Goal: Task Accomplishment & Management: Use online tool/utility

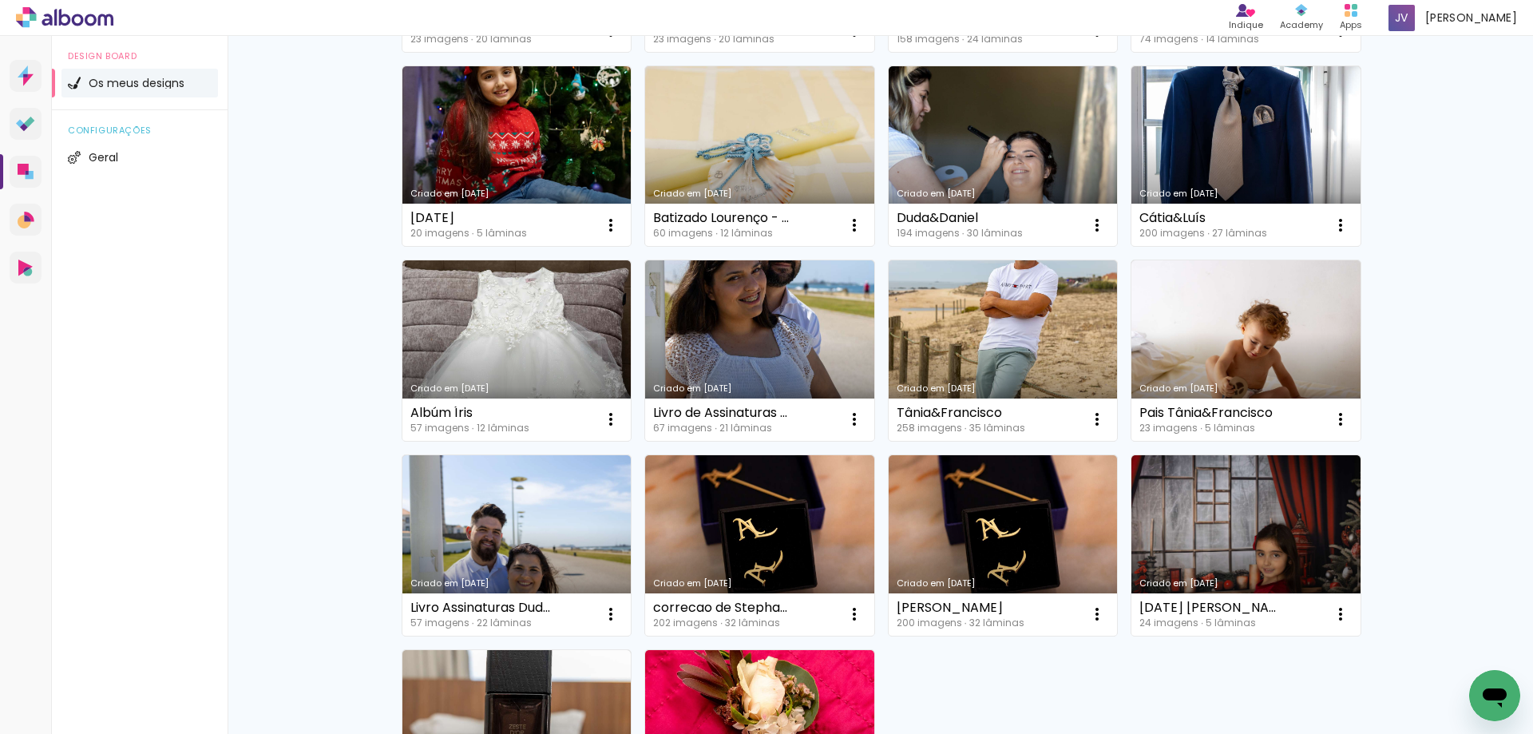
scroll to position [718, 0]
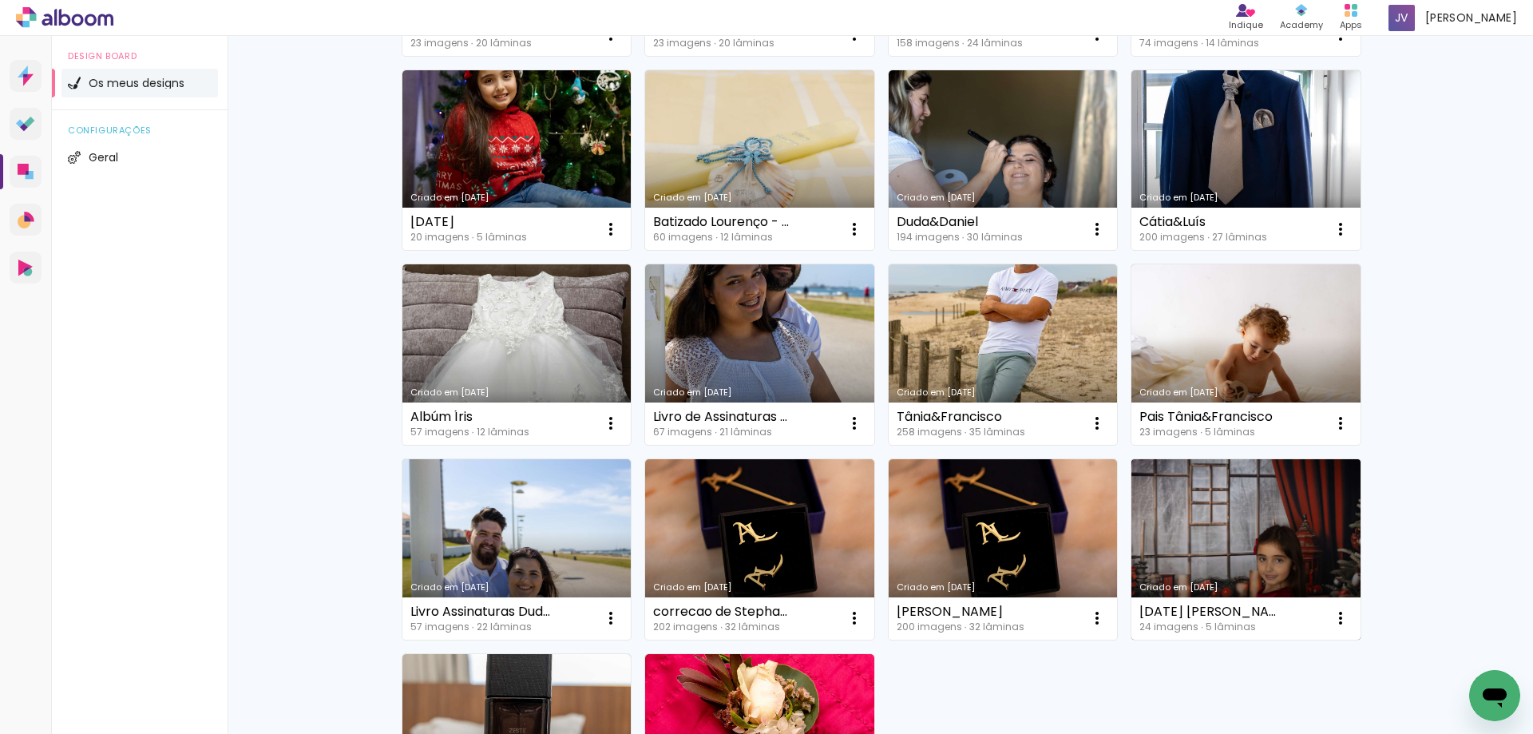
click at [1301, 512] on link "Criado em [DATE]" at bounding box center [1245, 549] width 229 height 180
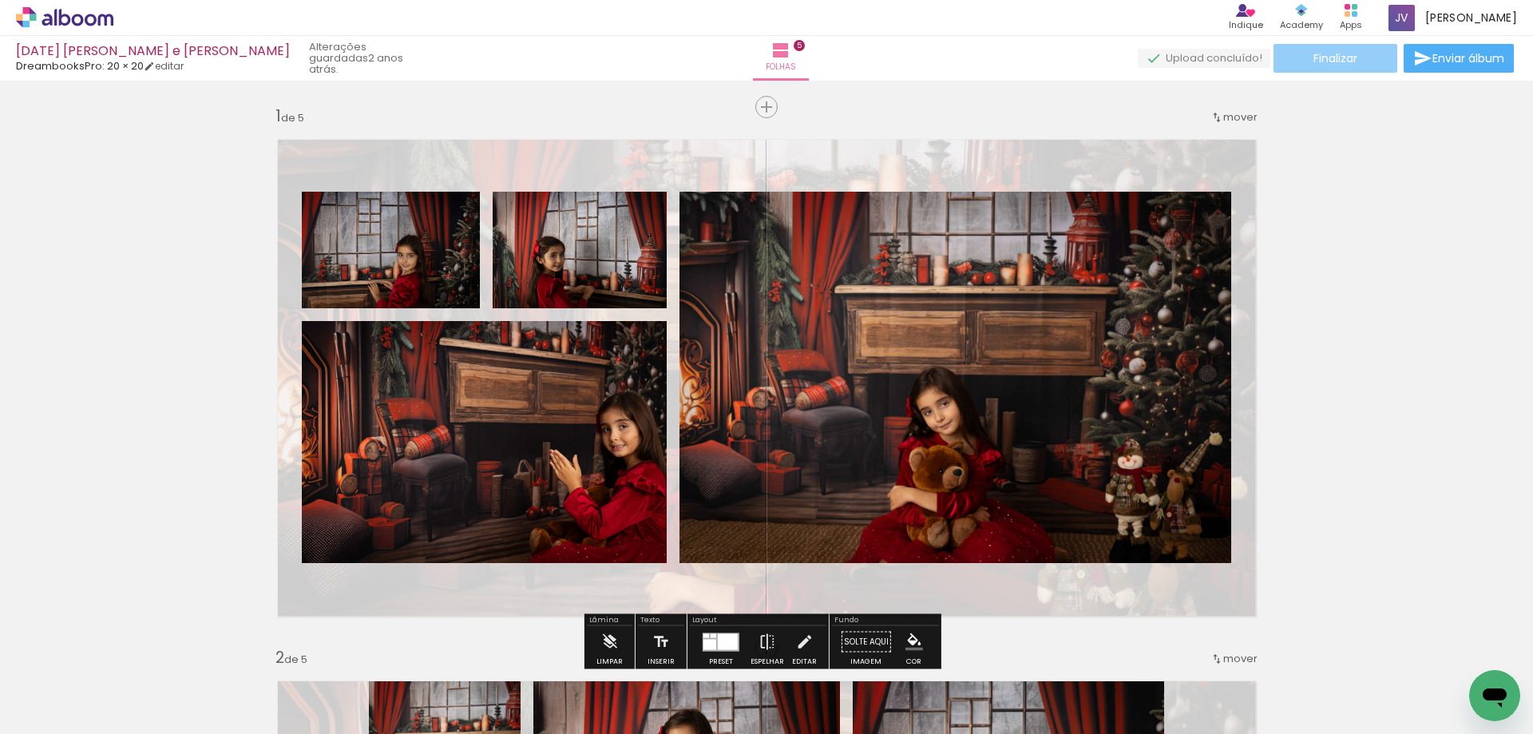
click at [1332, 61] on span "Finalizar" at bounding box center [1335, 58] width 44 height 11
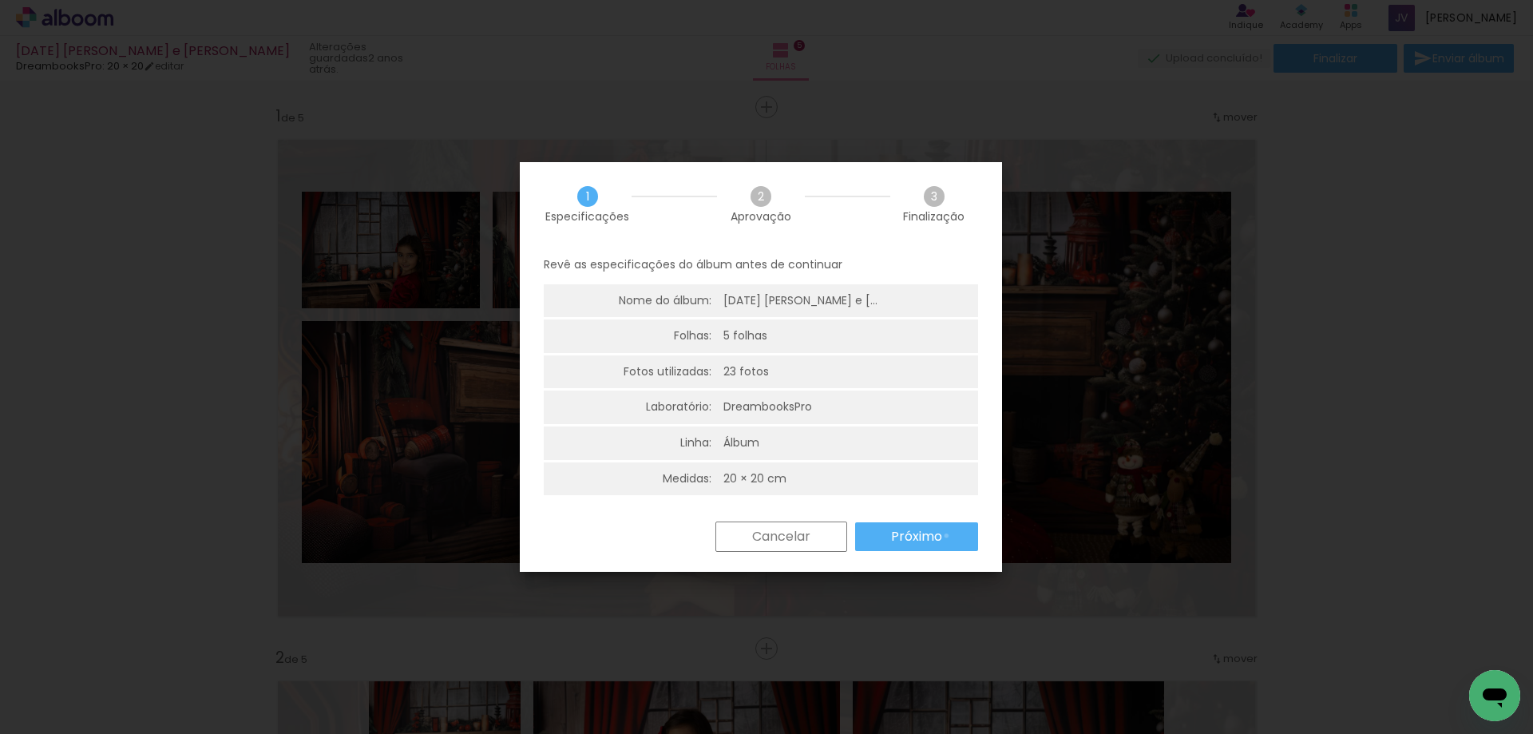
click at [946, 536] on paper-button "Próximo" at bounding box center [916, 536] width 123 height 29
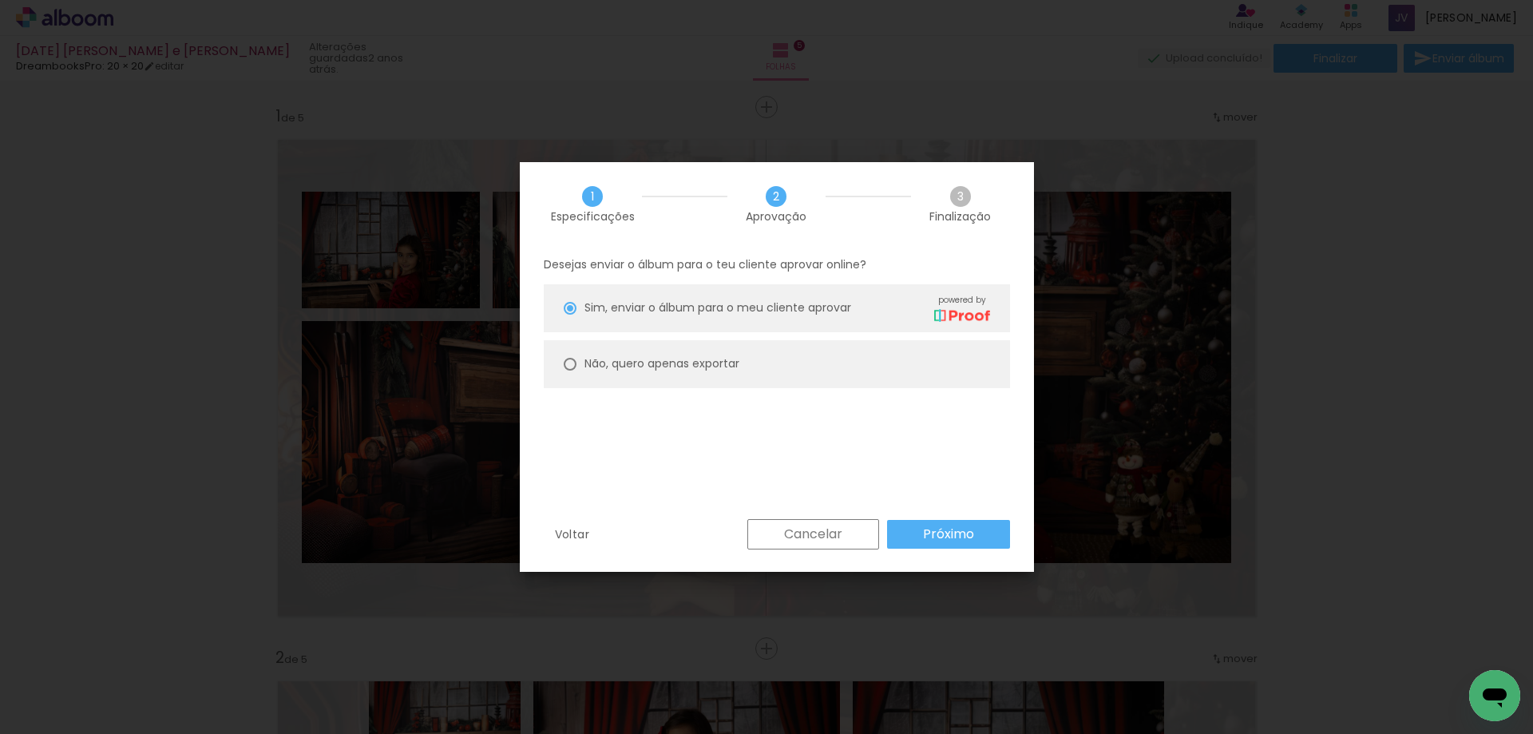
click at [0, 0] on slot "Não, quero apenas exportar" at bounding box center [0, 0] width 0 height 0
type paper-radio-button "on"
click at [0, 0] on slot "Próximo" at bounding box center [0, 0] width 0 height 0
type input "Alta, 300 DPI"
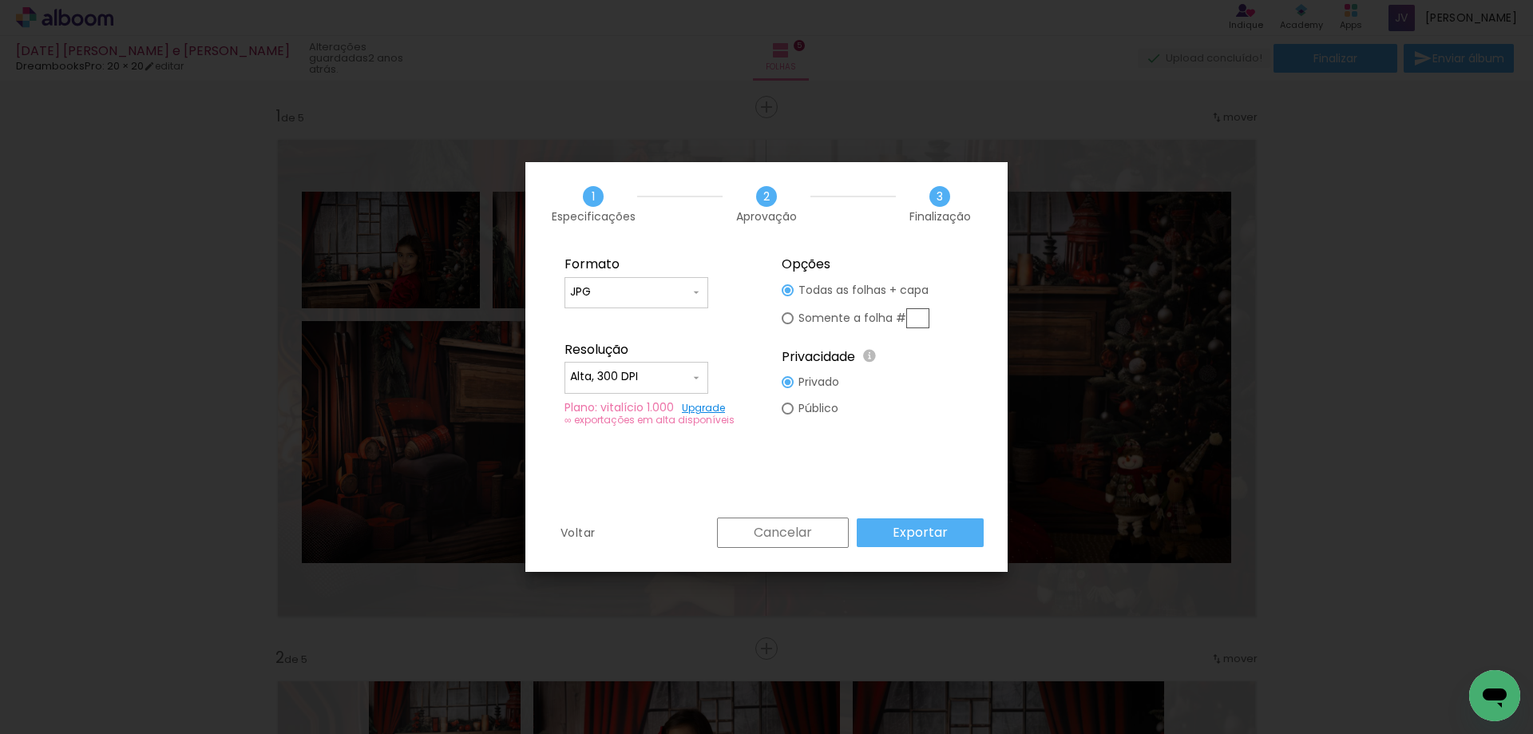
click at [0, 0] on slot "Exportar" at bounding box center [0, 0] width 0 height 0
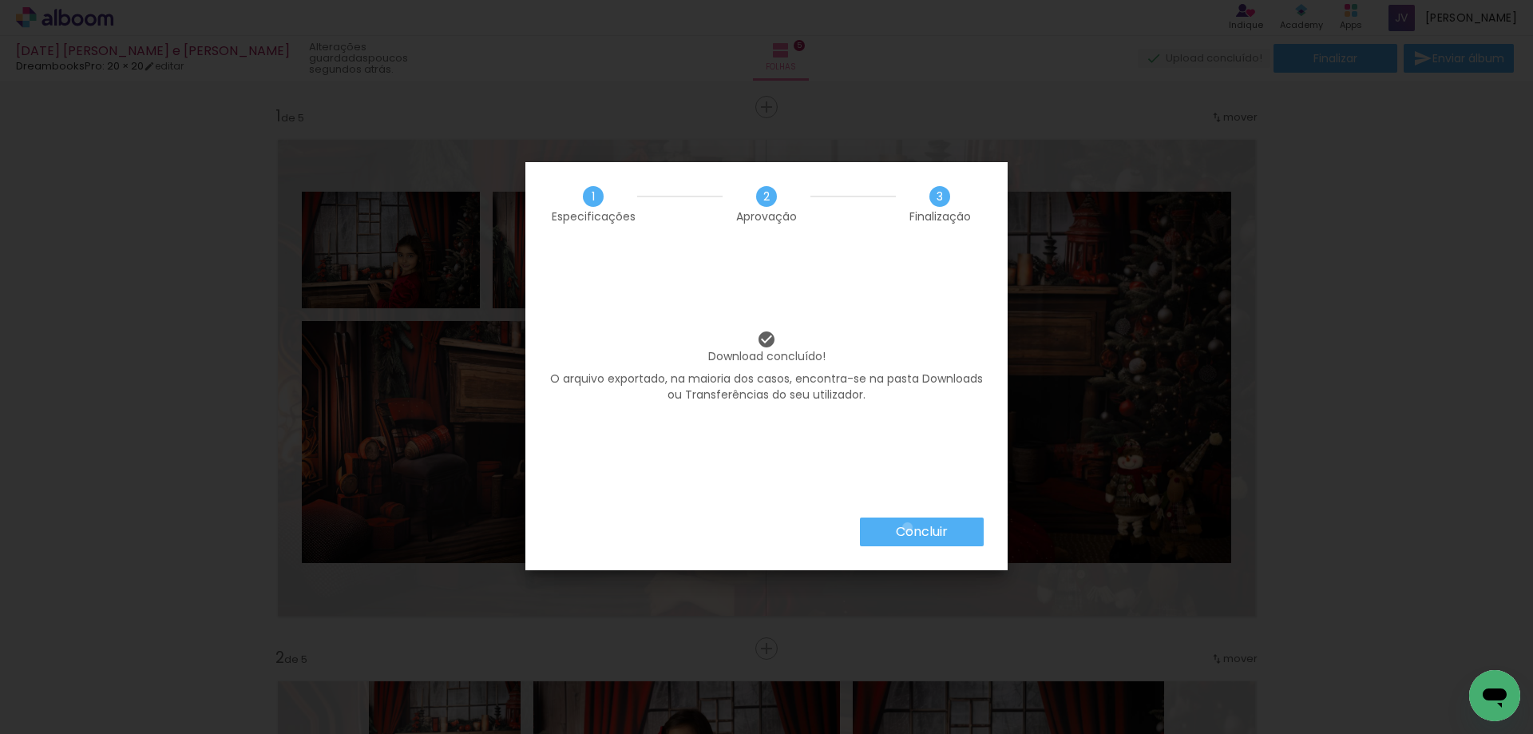
click at [0, 0] on slot "Concluir" at bounding box center [0, 0] width 0 height 0
